Goal: Task Accomplishment & Management: Use online tool/utility

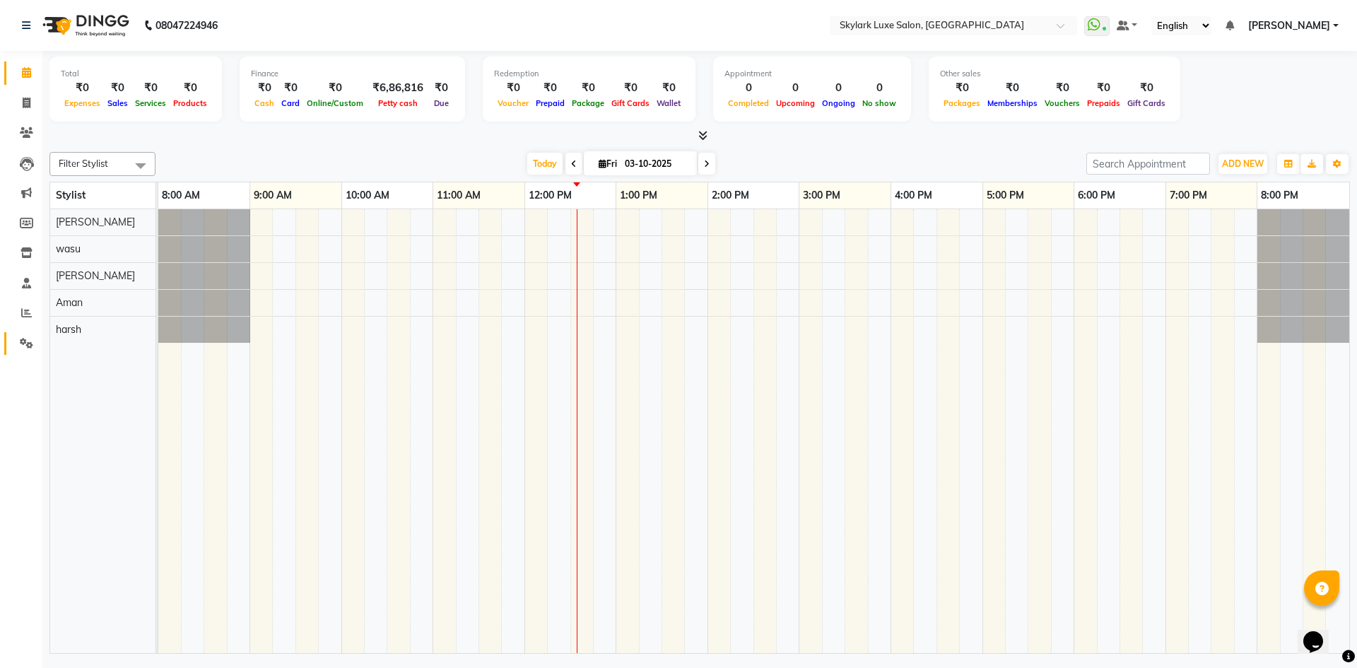
drag, startPoint x: 25, startPoint y: 338, endPoint x: 30, endPoint y: 344, distance: 7.6
click at [25, 338] on icon at bounding box center [26, 343] width 13 height 11
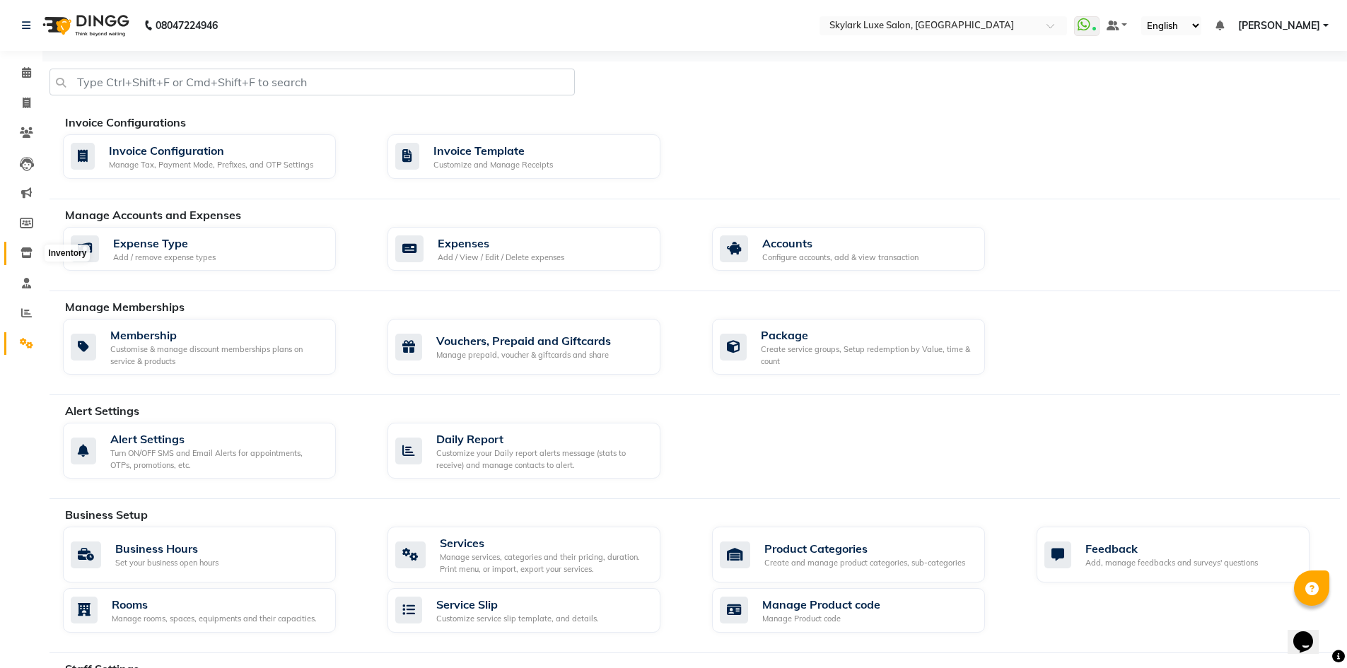
click at [23, 252] on icon at bounding box center [26, 252] width 12 height 11
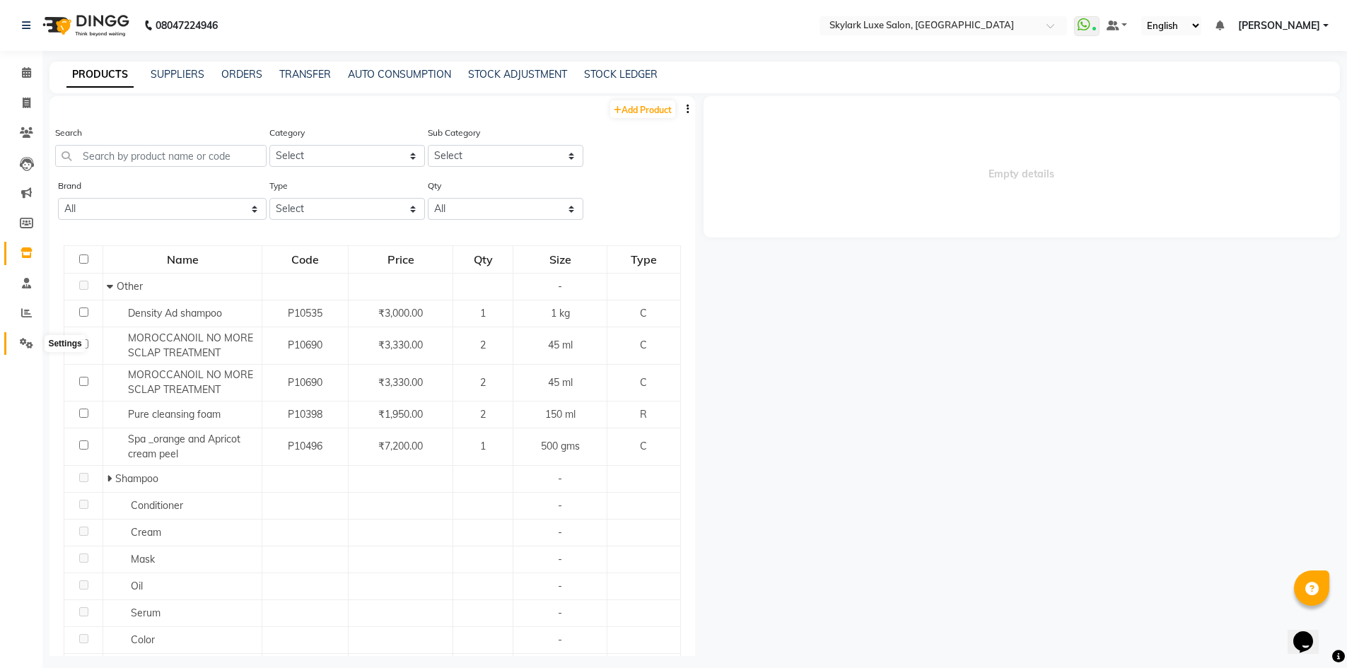
click at [23, 344] on icon at bounding box center [26, 343] width 13 height 11
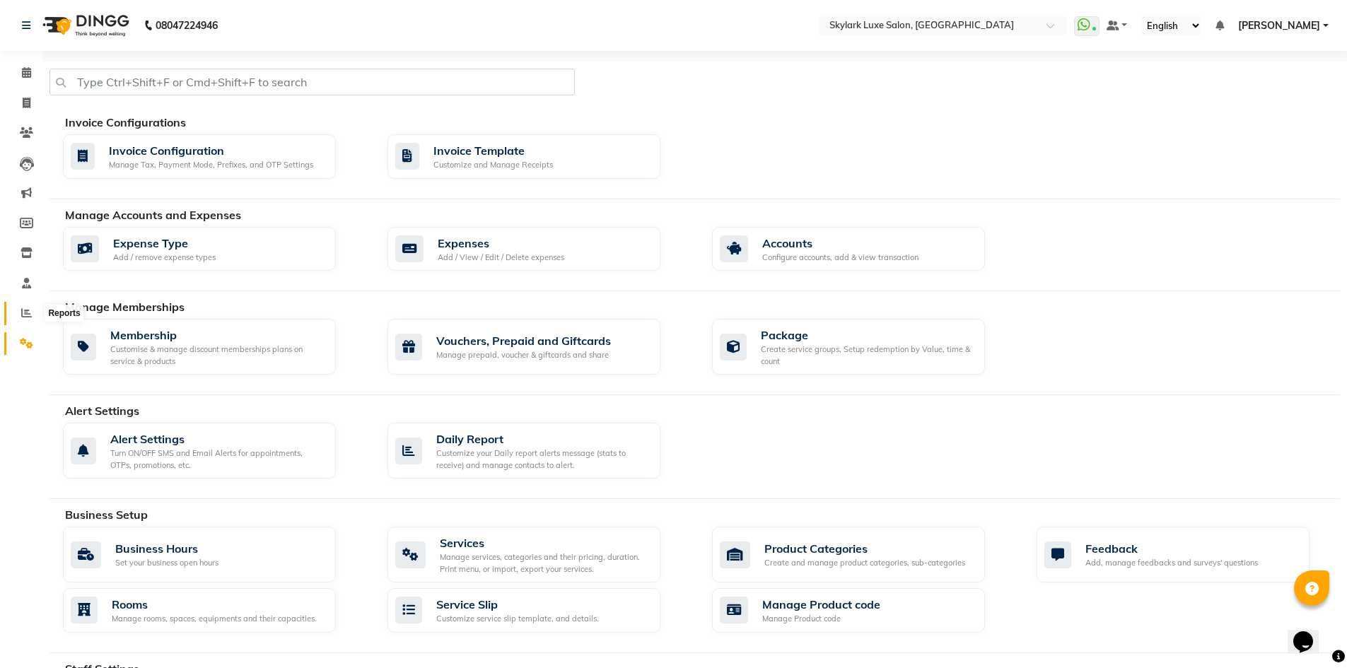
click at [28, 308] on icon at bounding box center [26, 312] width 11 height 11
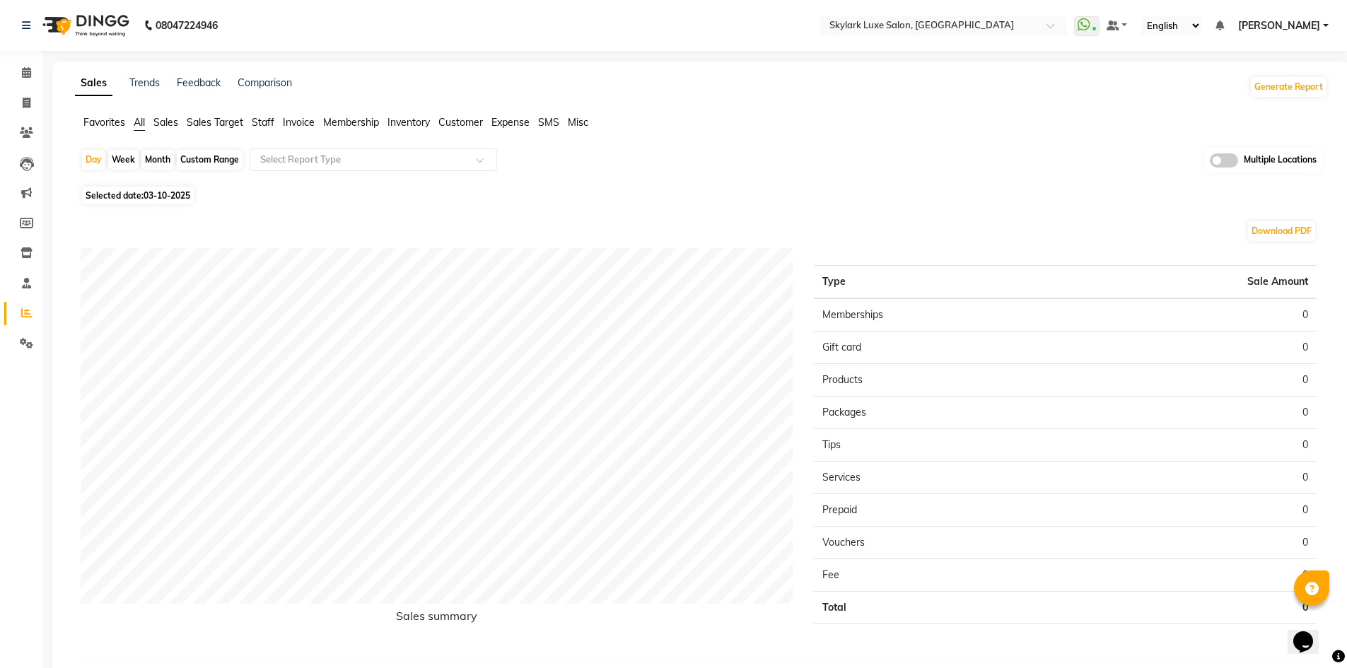
click at [403, 117] on span "Inventory" at bounding box center [408, 122] width 42 height 13
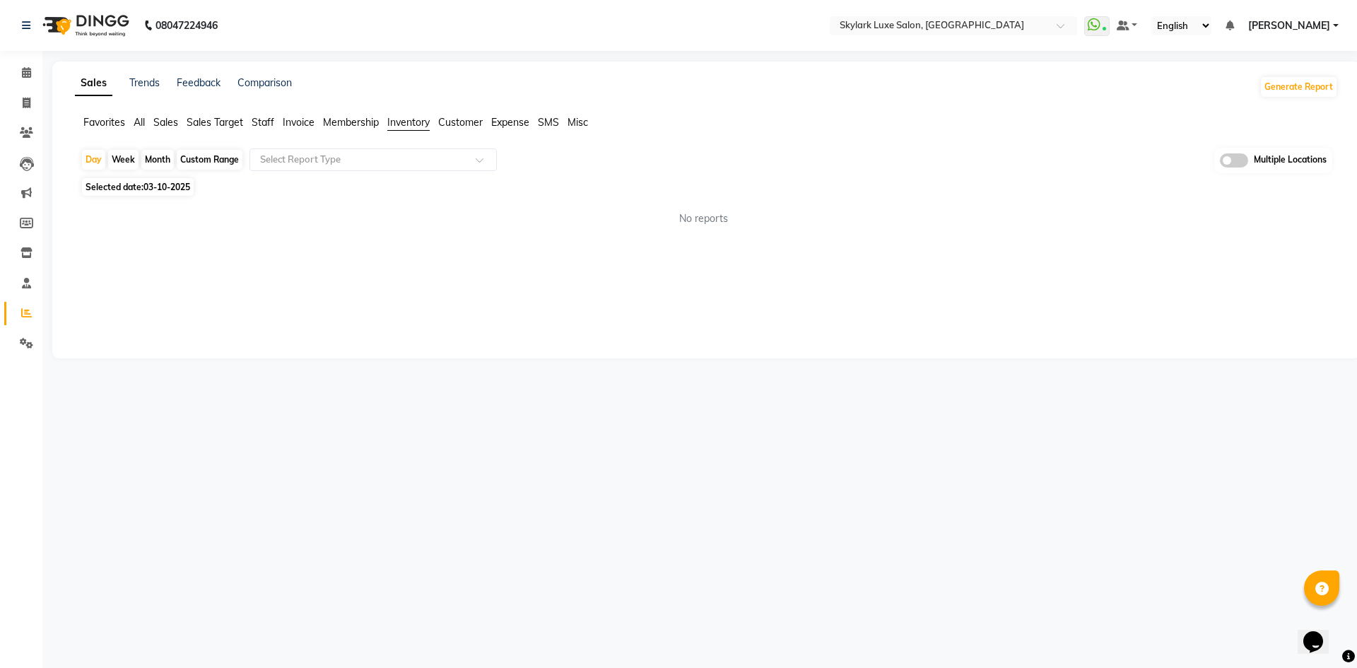
click at [156, 165] on div "Month" at bounding box center [157, 160] width 33 height 20
select select "10"
select select "2025"
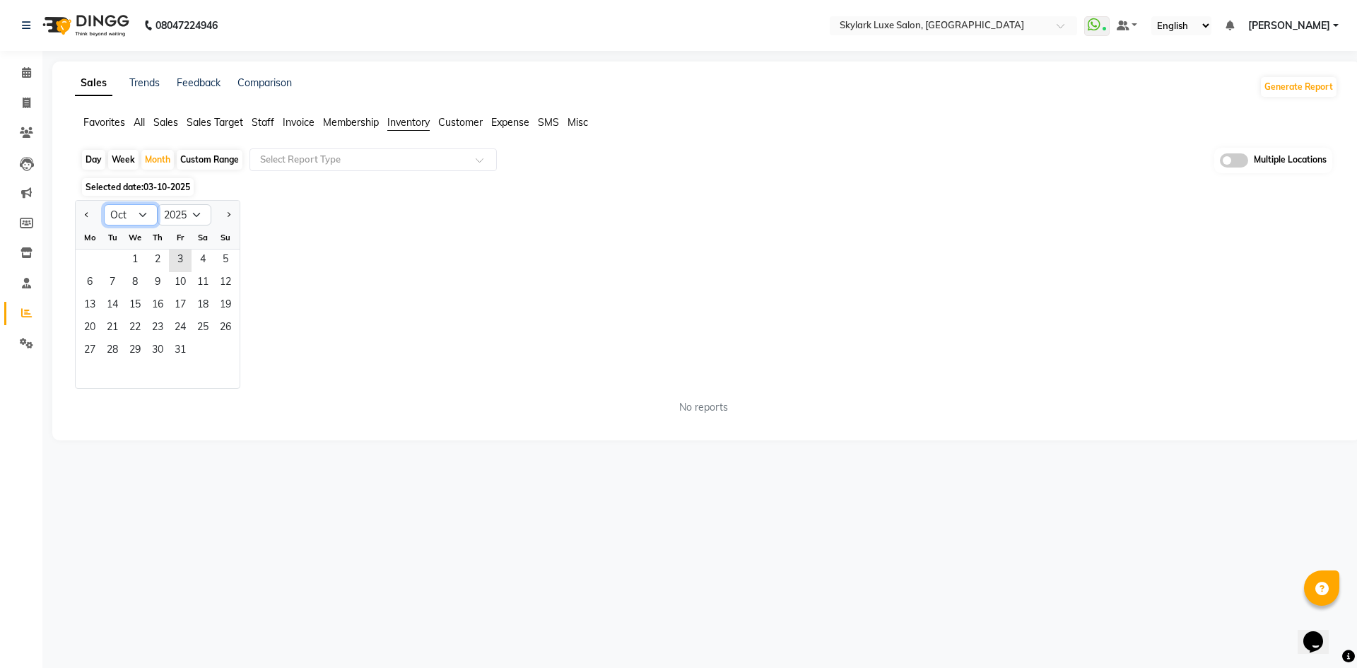
click at [143, 212] on select "Jan Feb Mar Apr May Jun [DATE] Aug Sep Oct Nov Dec" at bounding box center [131, 214] width 54 height 21
select select "9"
click at [104, 204] on select "Jan Feb Mar Apr May Jun [DATE] Aug Sep Oct Nov Dec" at bounding box center [131, 214] width 54 height 21
click at [91, 264] on span "1" at bounding box center [89, 261] width 23 height 23
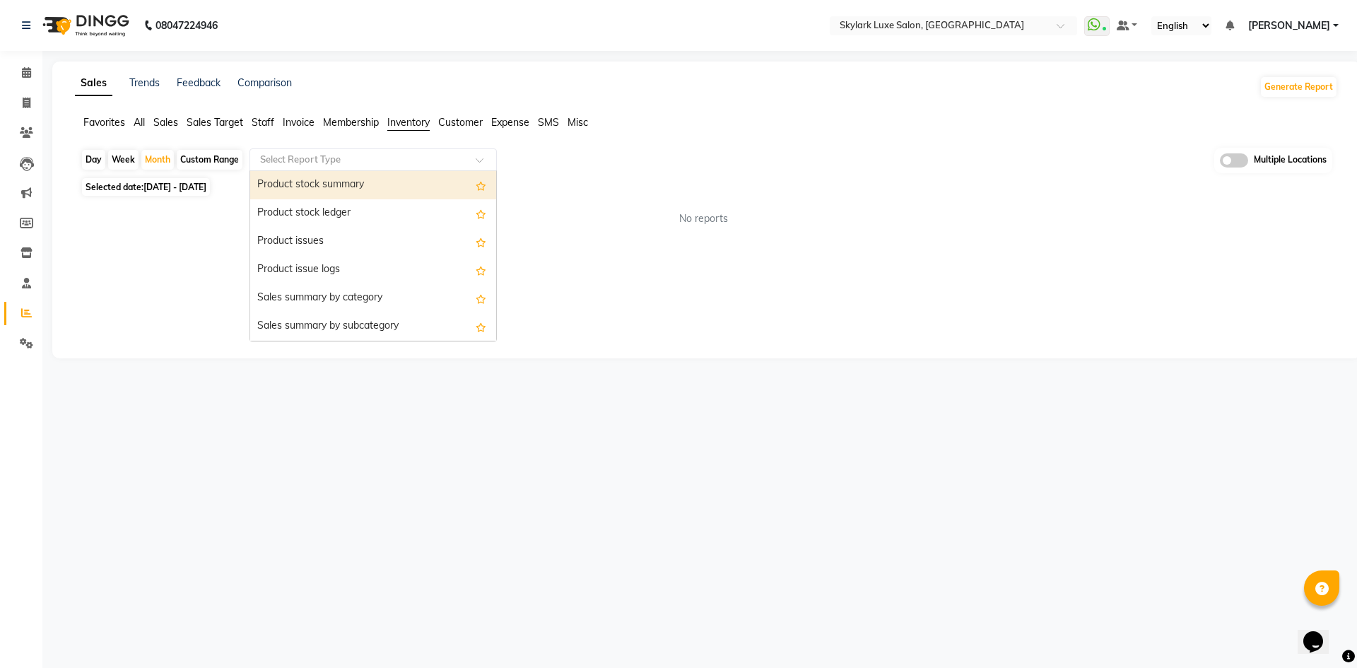
click at [382, 156] on input "text" at bounding box center [359, 160] width 204 height 14
click at [380, 189] on div "Product stock summary" at bounding box center [373, 185] width 246 height 28
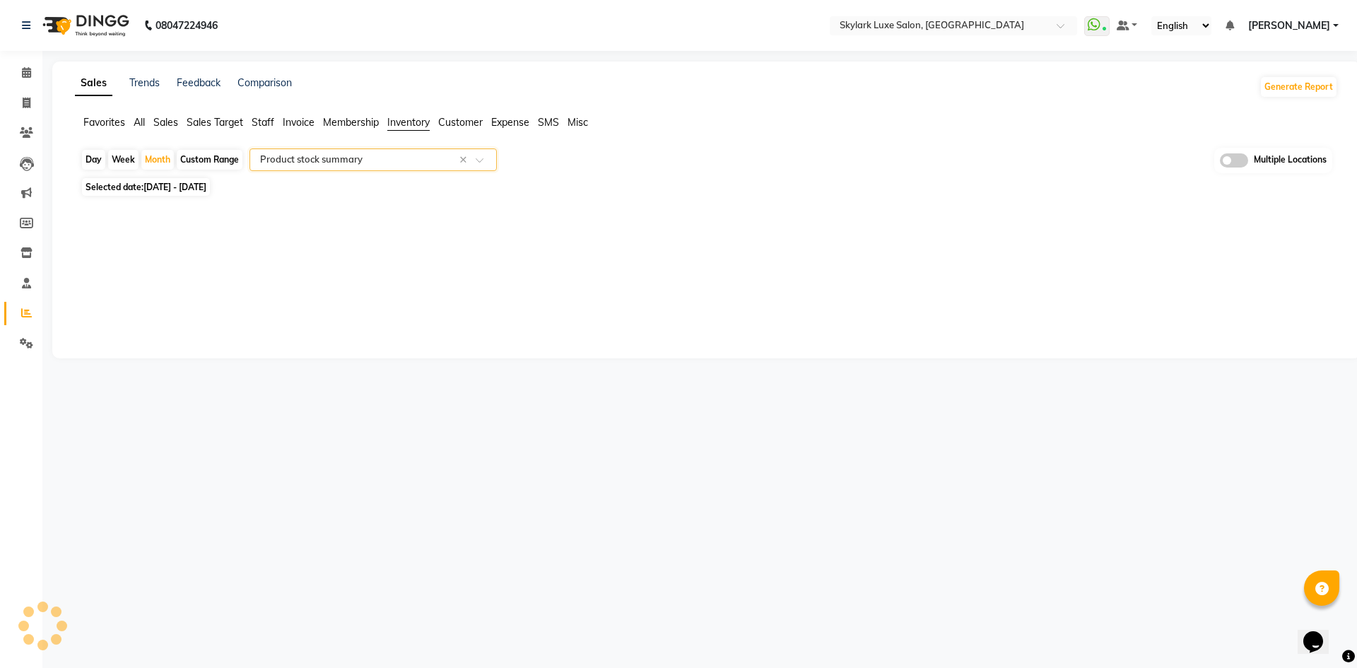
select select "full_report"
select select "csv"
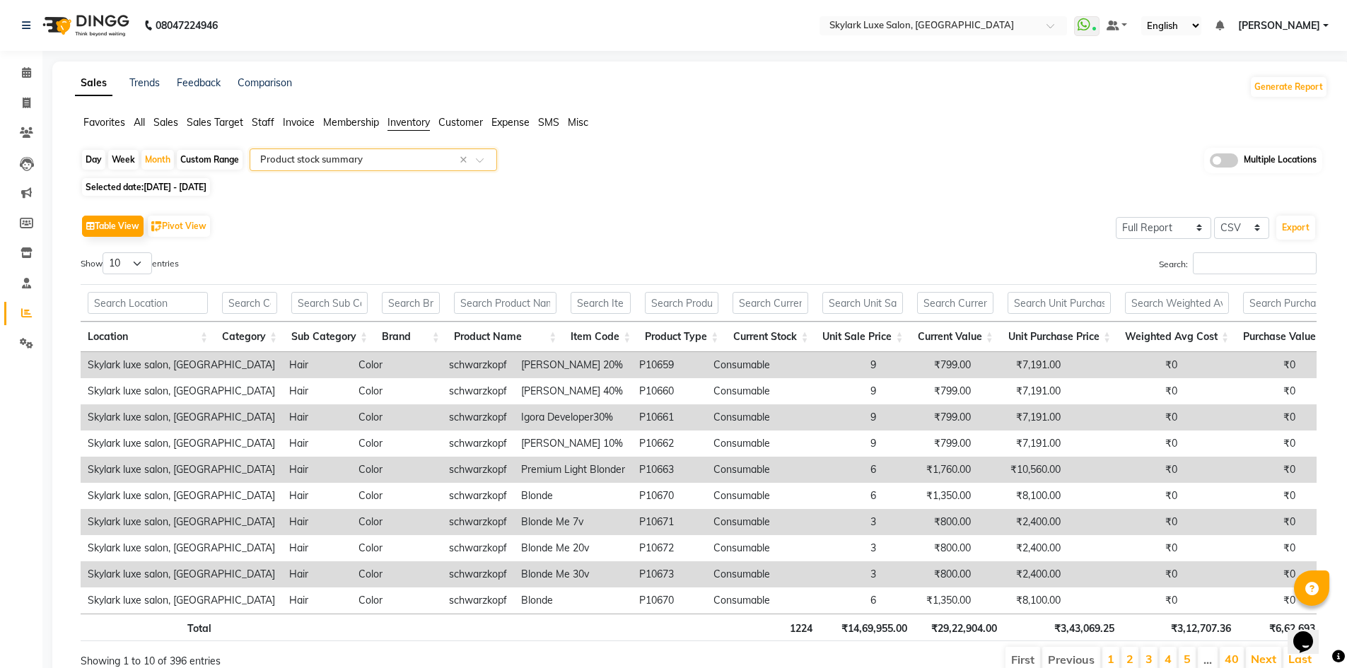
click at [206, 187] on span "[DATE] - [DATE]" at bounding box center [174, 187] width 63 height 11
select select "9"
select select "2025"
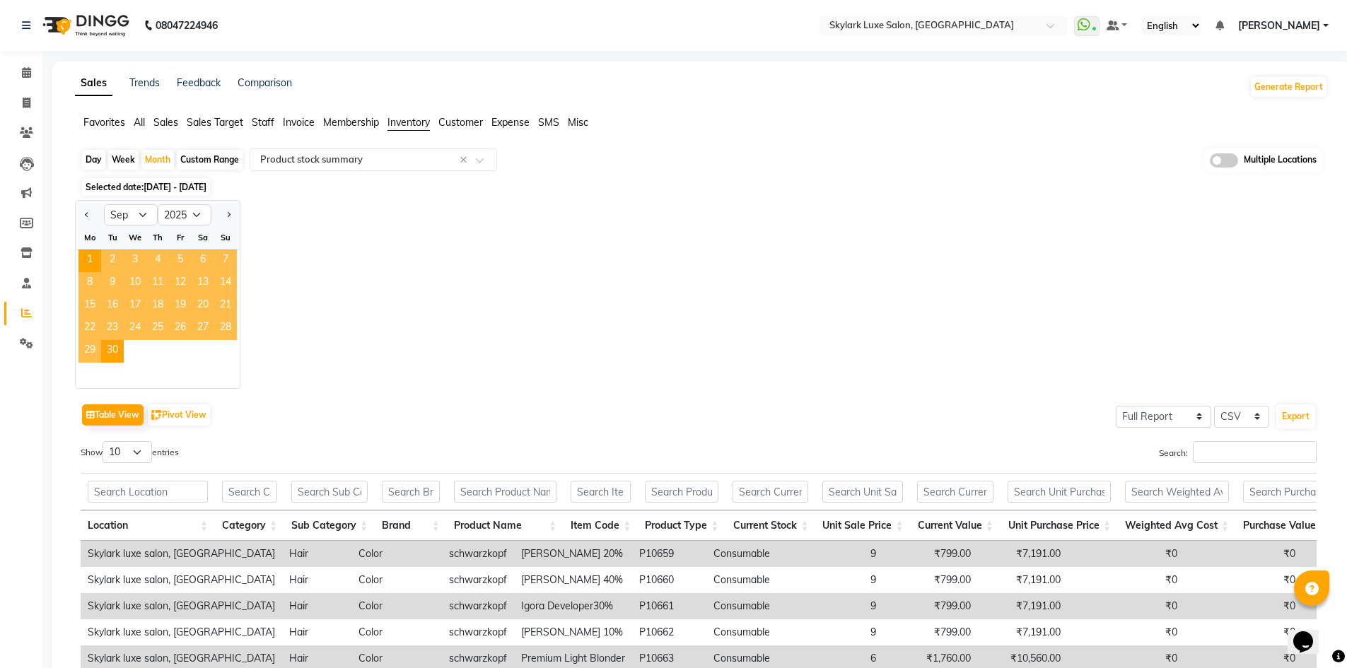
click at [363, 247] on div "Jan Feb Mar Apr May Jun [DATE] Aug Sep Oct Nov [DATE] 2016 2017 2018 2019 2020 …" at bounding box center [701, 294] width 1253 height 189
click at [169, 165] on div "Month" at bounding box center [157, 160] width 33 height 20
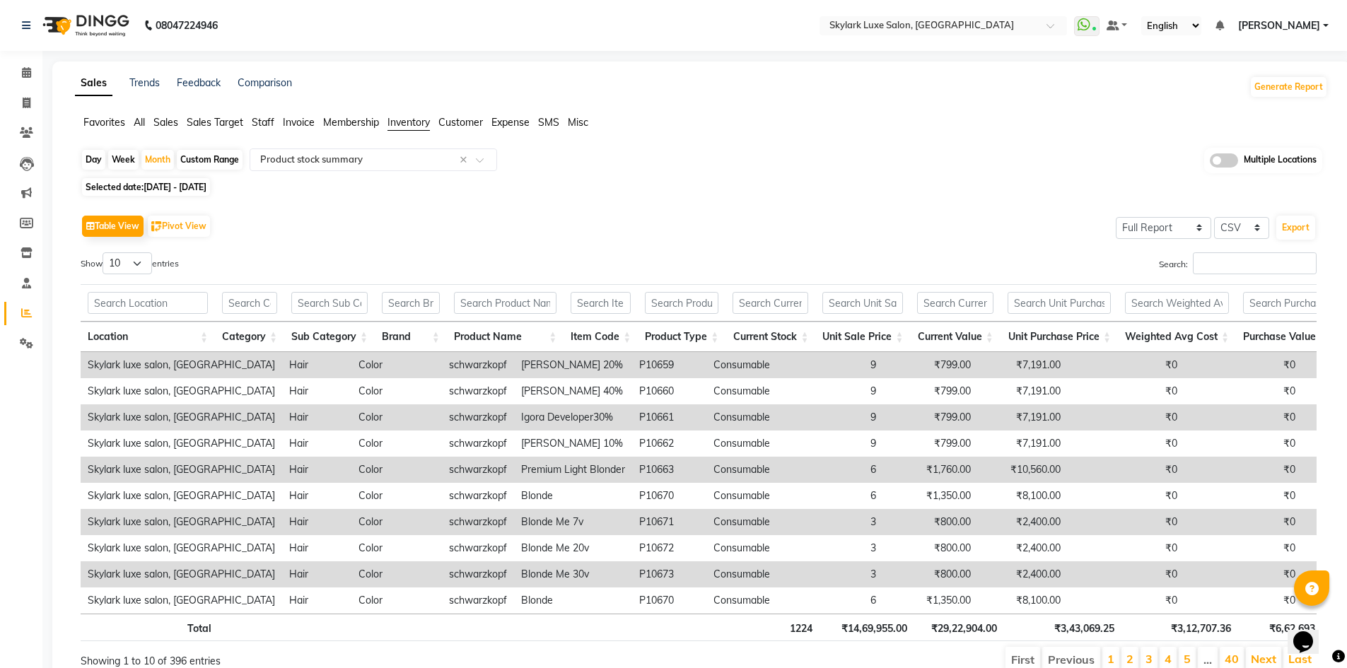
click at [165, 189] on span "[DATE] - [DATE]" at bounding box center [174, 187] width 63 height 11
select select "9"
select select "2025"
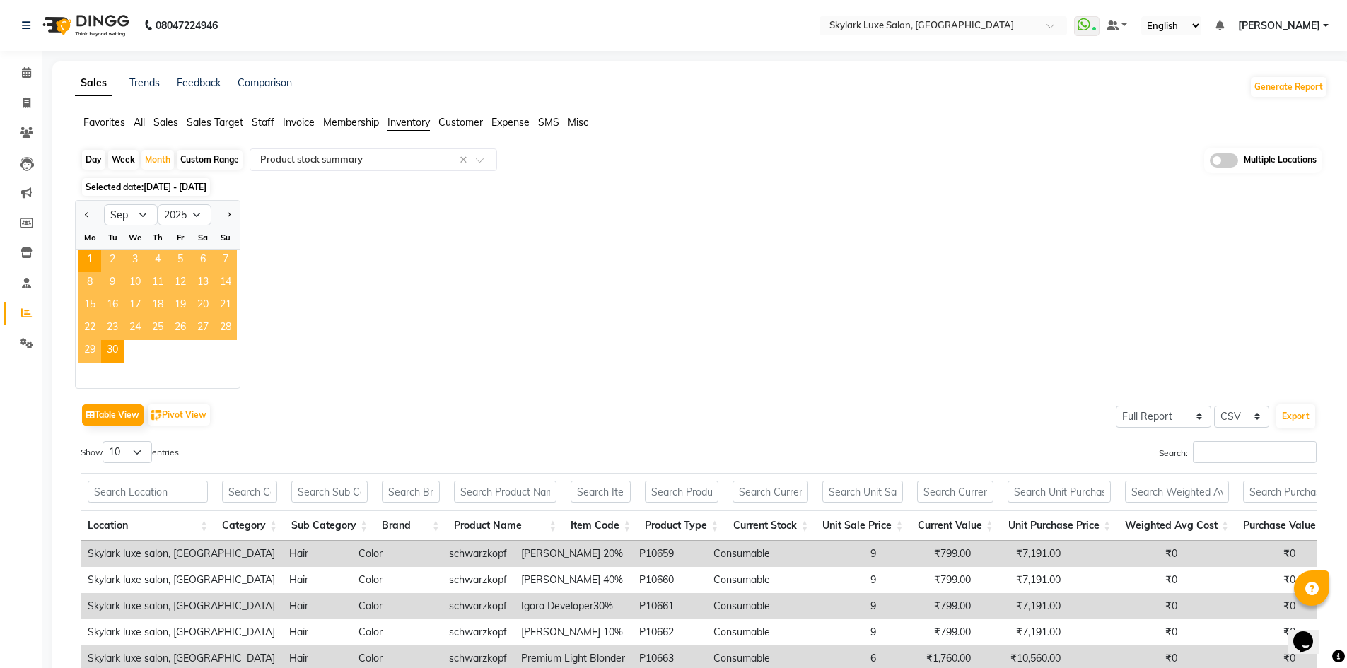
click at [92, 159] on div "Day" at bounding box center [93, 160] width 23 height 20
select select "9"
select select "2025"
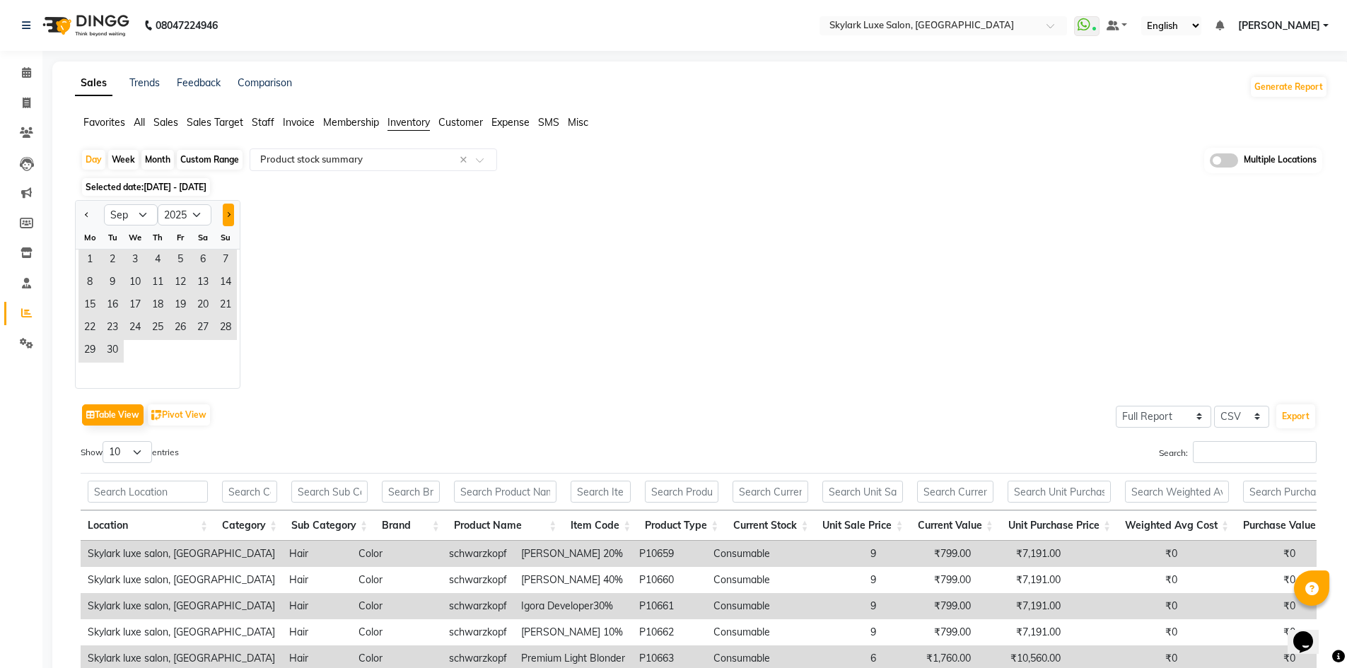
click at [229, 221] on button "Next month" at bounding box center [228, 215] width 11 height 23
select select "10"
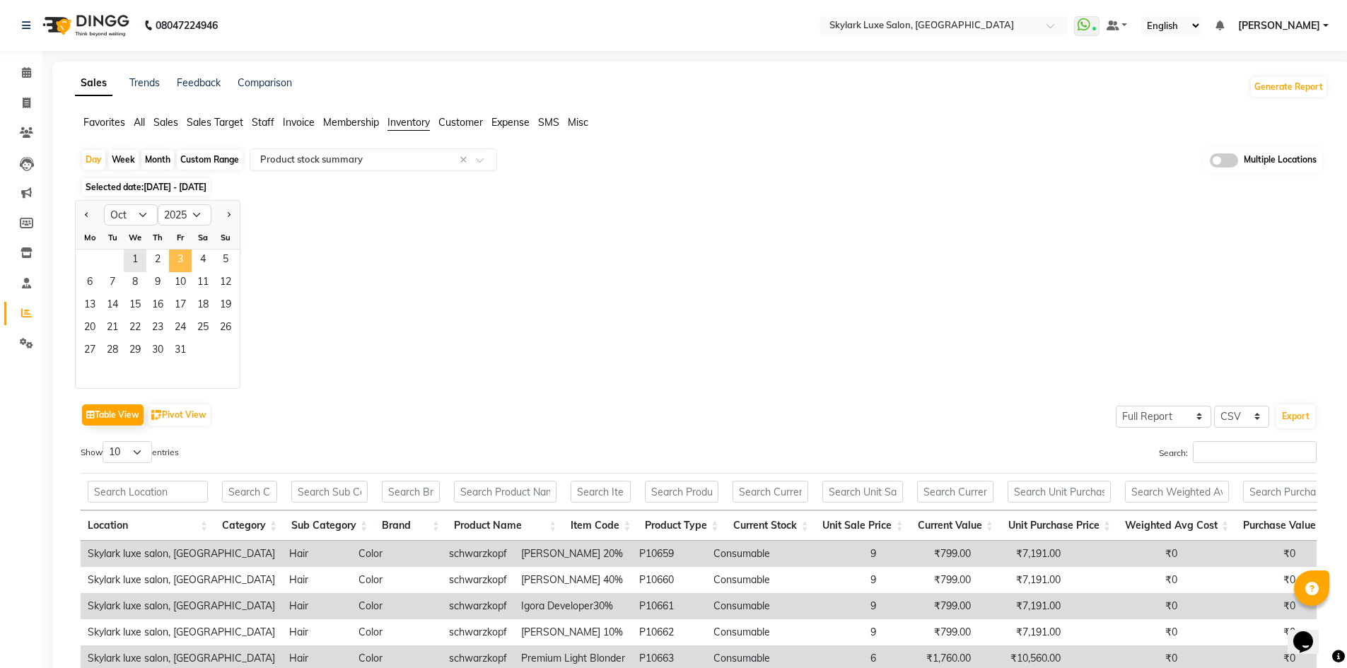
click at [178, 259] on span "3" at bounding box center [180, 261] width 23 height 23
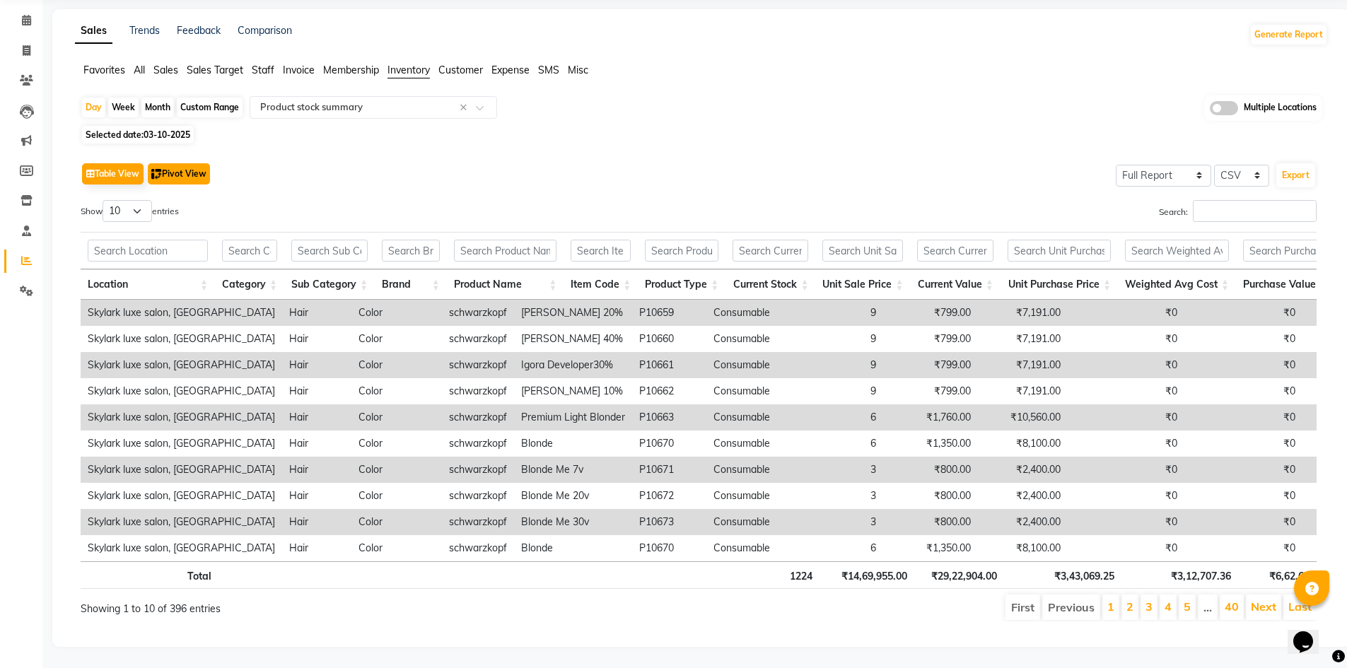
click at [192, 163] on button "Pivot View" at bounding box center [179, 173] width 62 height 21
select select "full_report"
select select "csv"
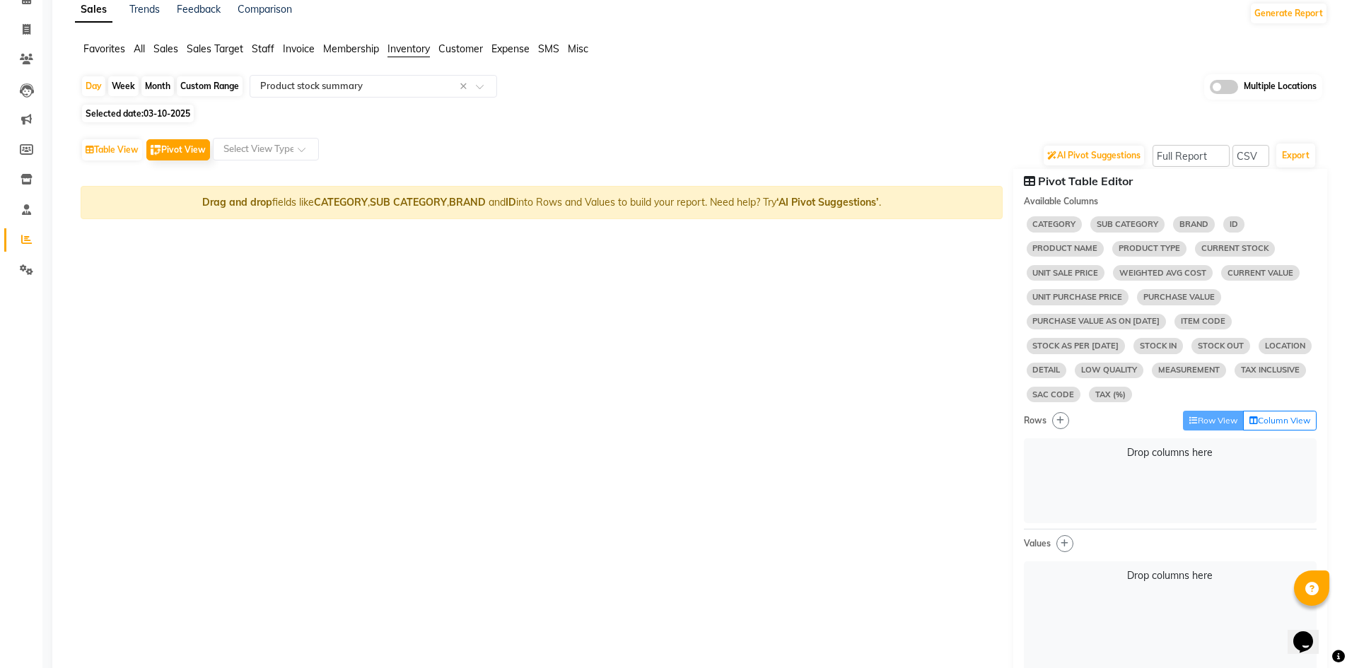
select select "10"
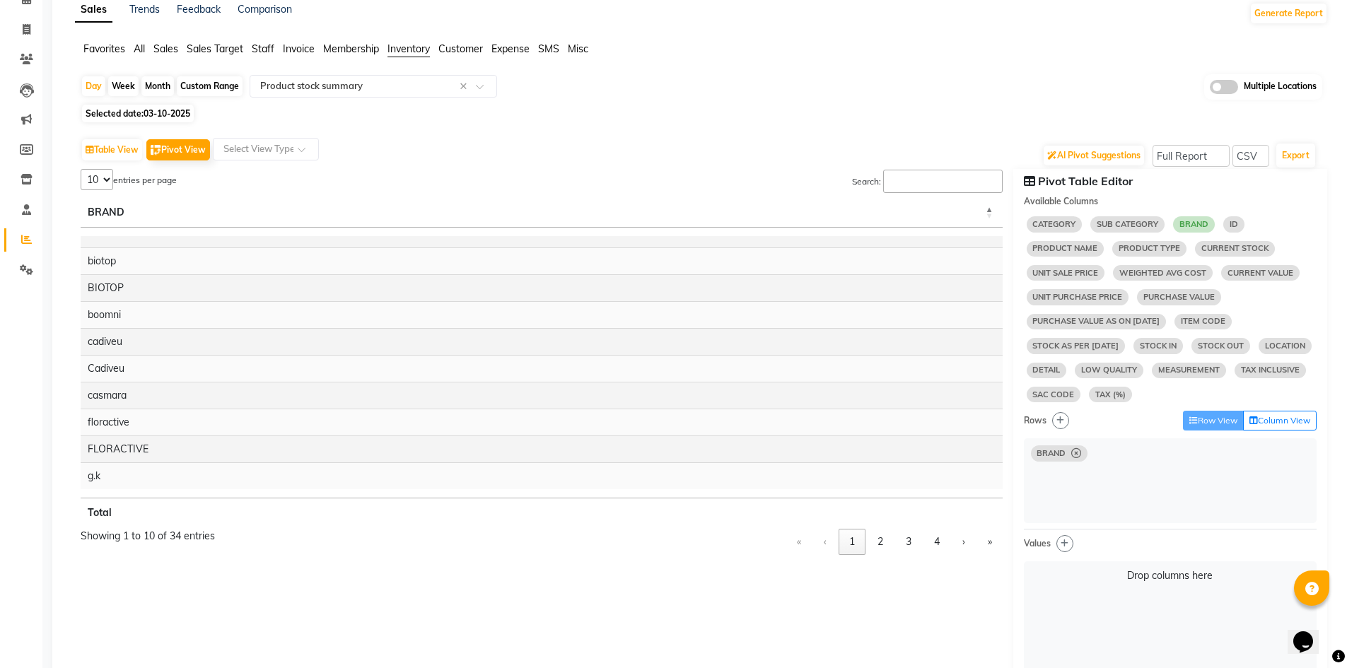
select select "10"
select select "sum"
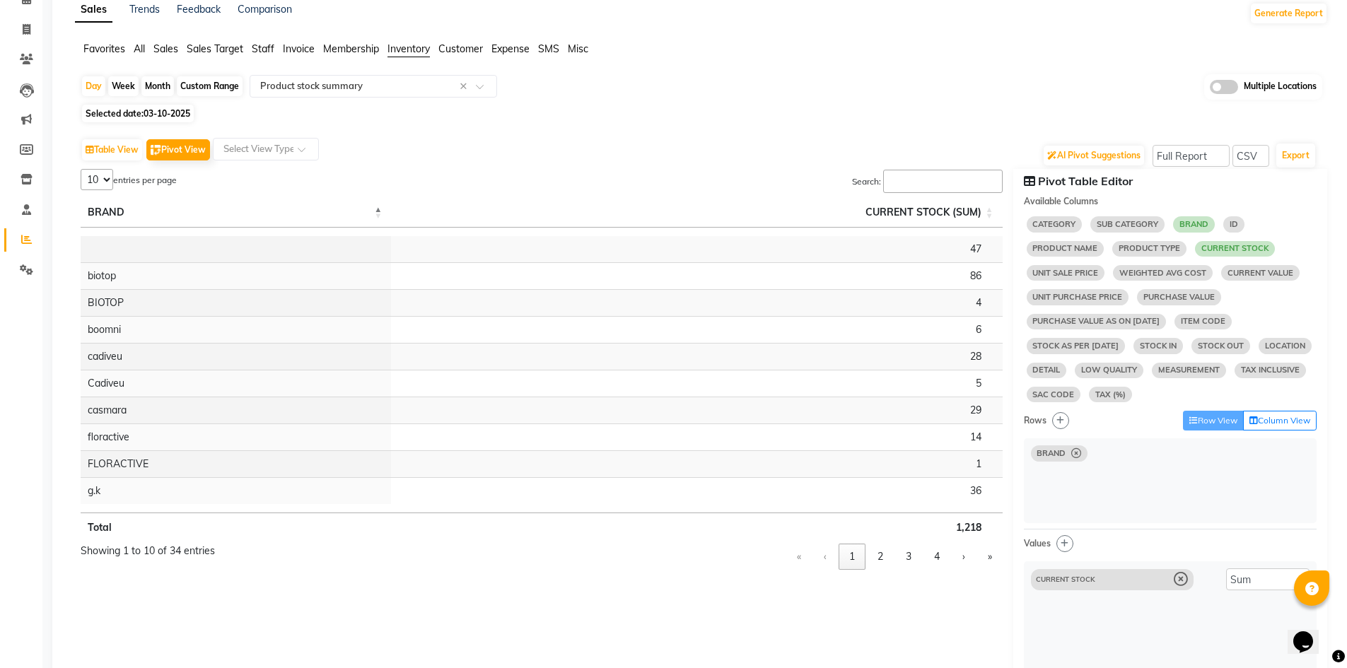
select select "10"
select select "sum"
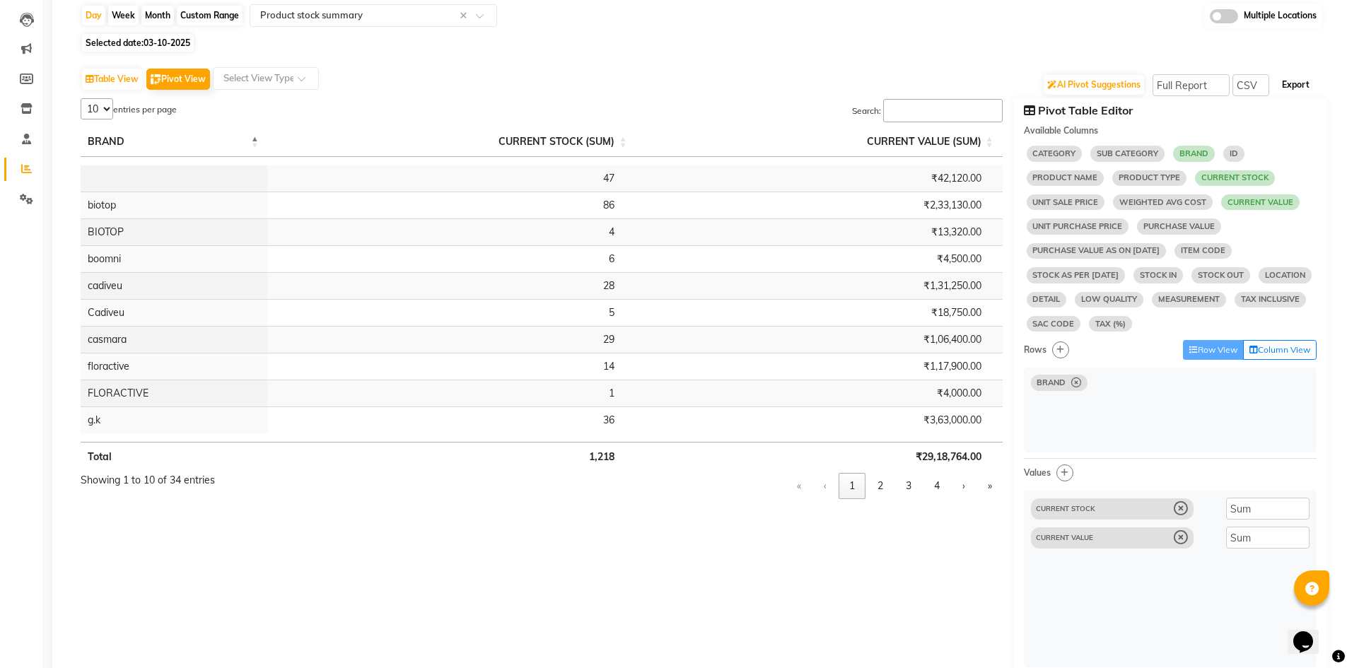
click at [1289, 87] on button "Export" at bounding box center [1295, 85] width 39 height 24
click at [874, 476] on button "2" at bounding box center [880, 486] width 27 height 26
click at [910, 480] on button "3" at bounding box center [908, 486] width 27 height 26
click at [931, 481] on button "4" at bounding box center [936, 486] width 27 height 26
